Goal: Task Accomplishment & Management: Use online tool/utility

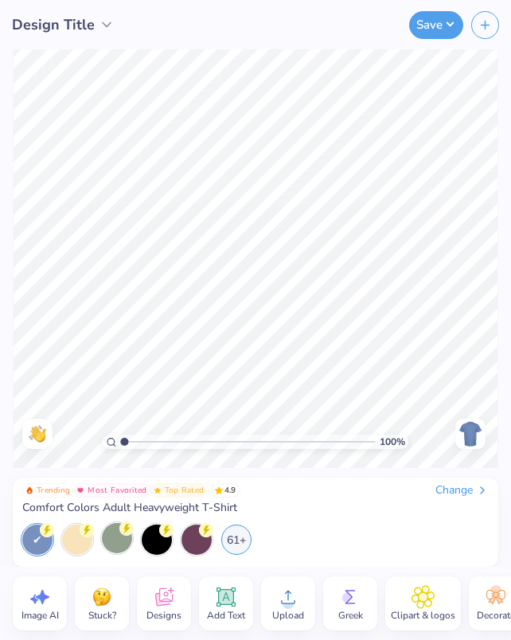
click at [112, 541] on div at bounding box center [117, 538] width 30 height 30
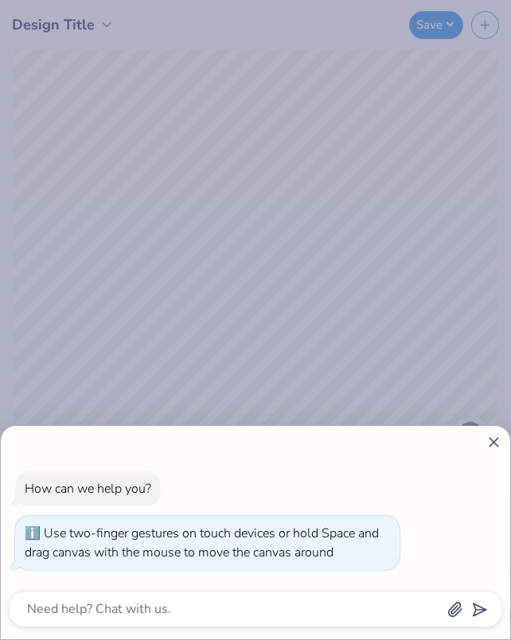
type input "1.51"
drag, startPoint x: 125, startPoint y: 441, endPoint x: 139, endPoint y: 441, distance: 13.6
click at [139, 441] on body "Design Title Save Image AI Stuck? Designs Add Text Upload Greek Clipart & logos…" at bounding box center [255, 320] width 511 height 640
click at [482, 431] on div "How can we help you? Use two-finger gestures on touch devices or hold Space and…" at bounding box center [256, 532] width 510 height 213
click at [486, 437] on icon at bounding box center [494, 442] width 17 height 17
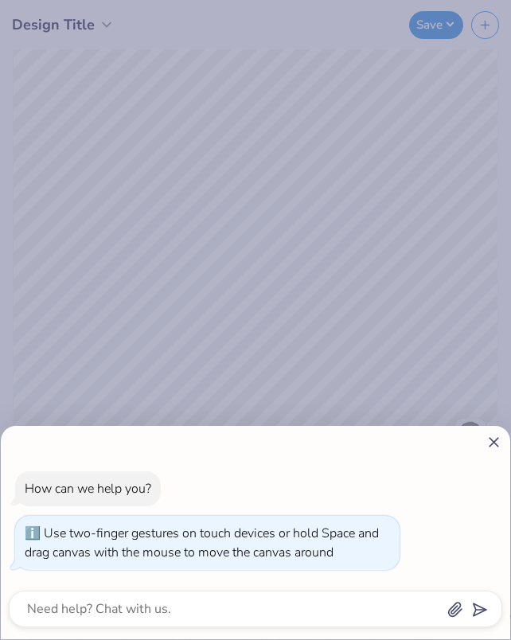
type textarea "x"
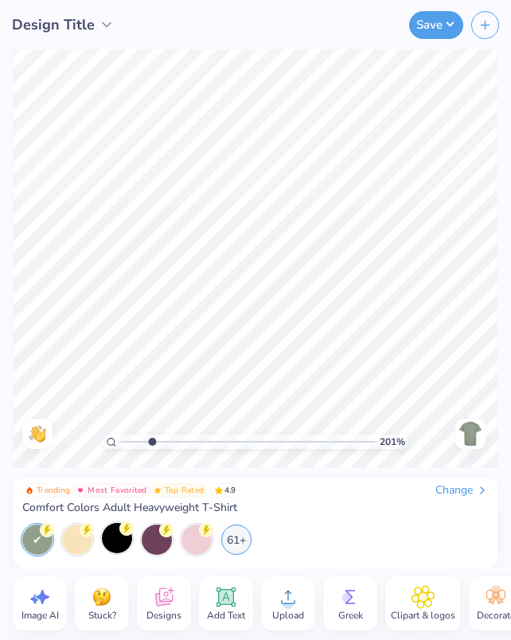
type input "2.01"
drag, startPoint x: 140, startPoint y: 443, endPoint x: 152, endPoint y: 440, distance: 12.4
click at [152, 440] on input "range" at bounding box center [247, 442] width 255 height 14
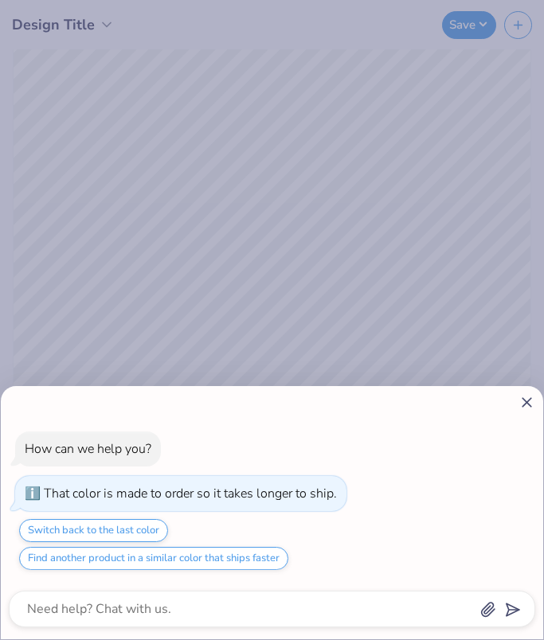
click at [531, 403] on icon at bounding box center [527, 402] width 17 height 17
type textarea "x"
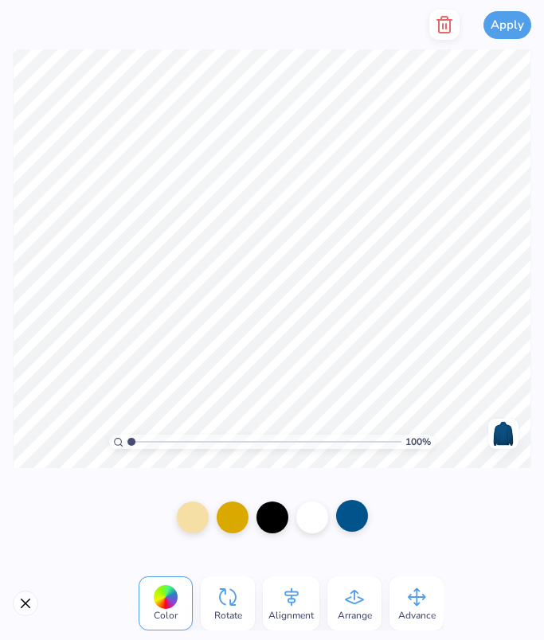
click at [351, 516] on div at bounding box center [352, 516] width 32 height 32
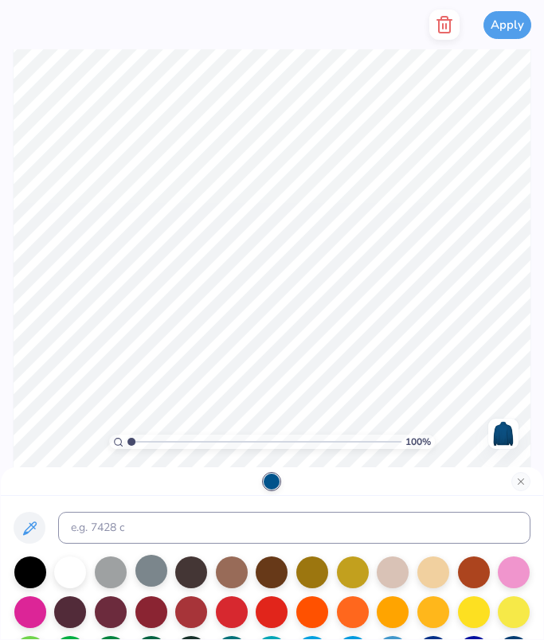
click at [147, 573] on div at bounding box center [151, 571] width 32 height 32
click at [116, 575] on div at bounding box center [111, 571] width 32 height 32
click at [42, 570] on div at bounding box center [30, 571] width 32 height 32
click at [74, 583] on div at bounding box center [70, 571] width 32 height 32
click at [158, 576] on div at bounding box center [151, 571] width 32 height 32
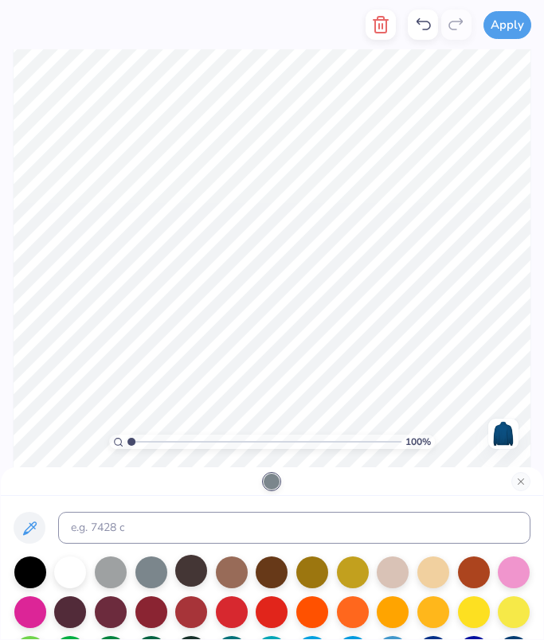
click at [205, 578] on div at bounding box center [191, 571] width 32 height 32
click at [71, 568] on div at bounding box center [70, 571] width 32 height 32
